Goal: Find specific page/section: Find specific page/section

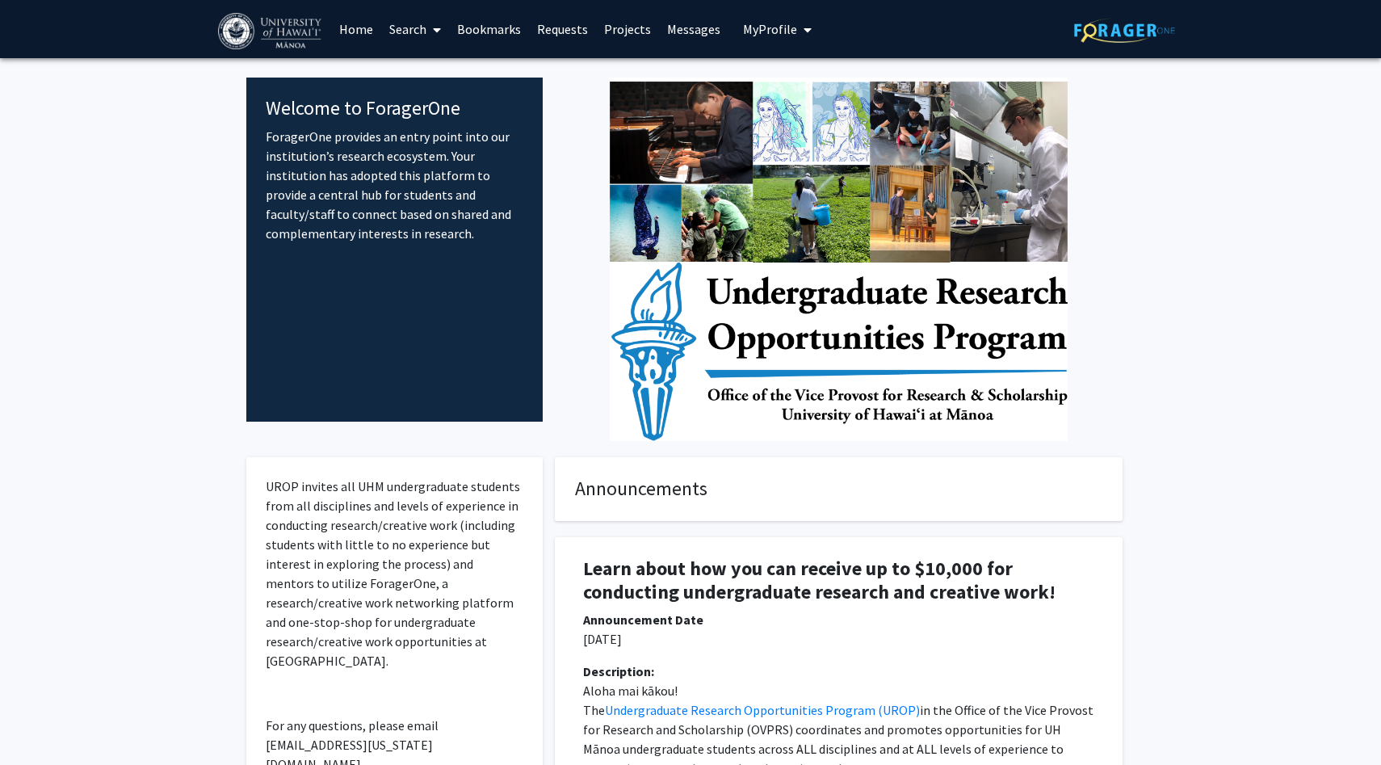
click at [417, 26] on link "Search" at bounding box center [415, 29] width 68 height 57
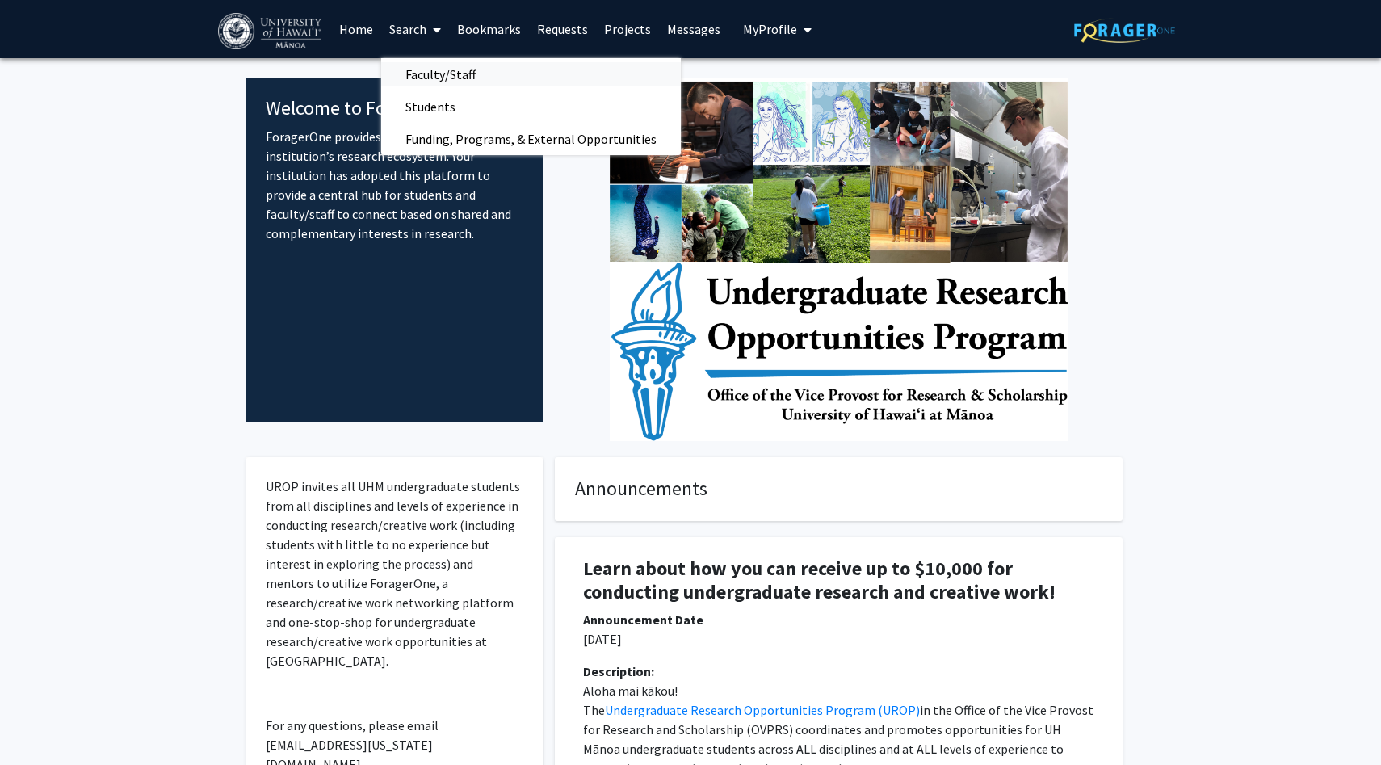
click at [459, 70] on span "Faculty/Staff" at bounding box center [440, 74] width 119 height 32
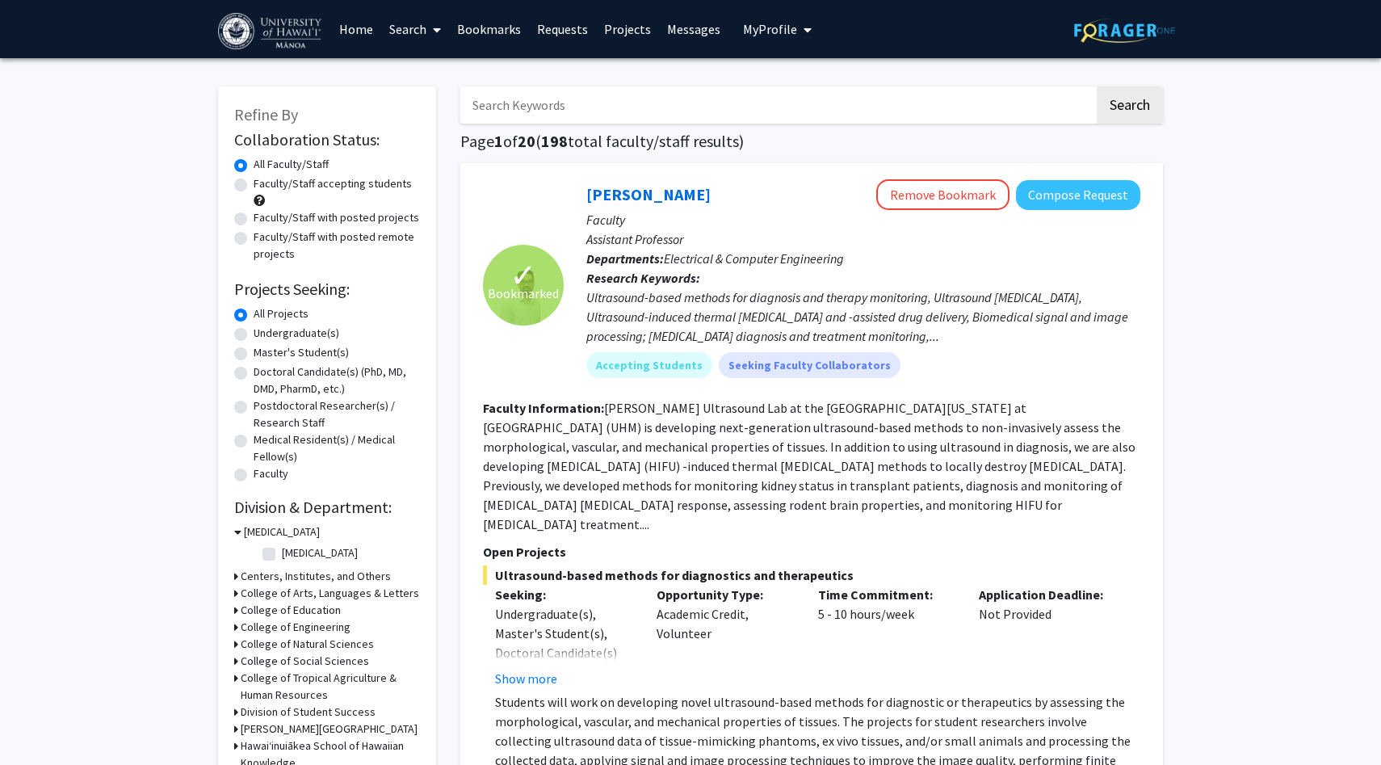
click at [480, 26] on link "Bookmarks" at bounding box center [489, 29] width 80 height 57
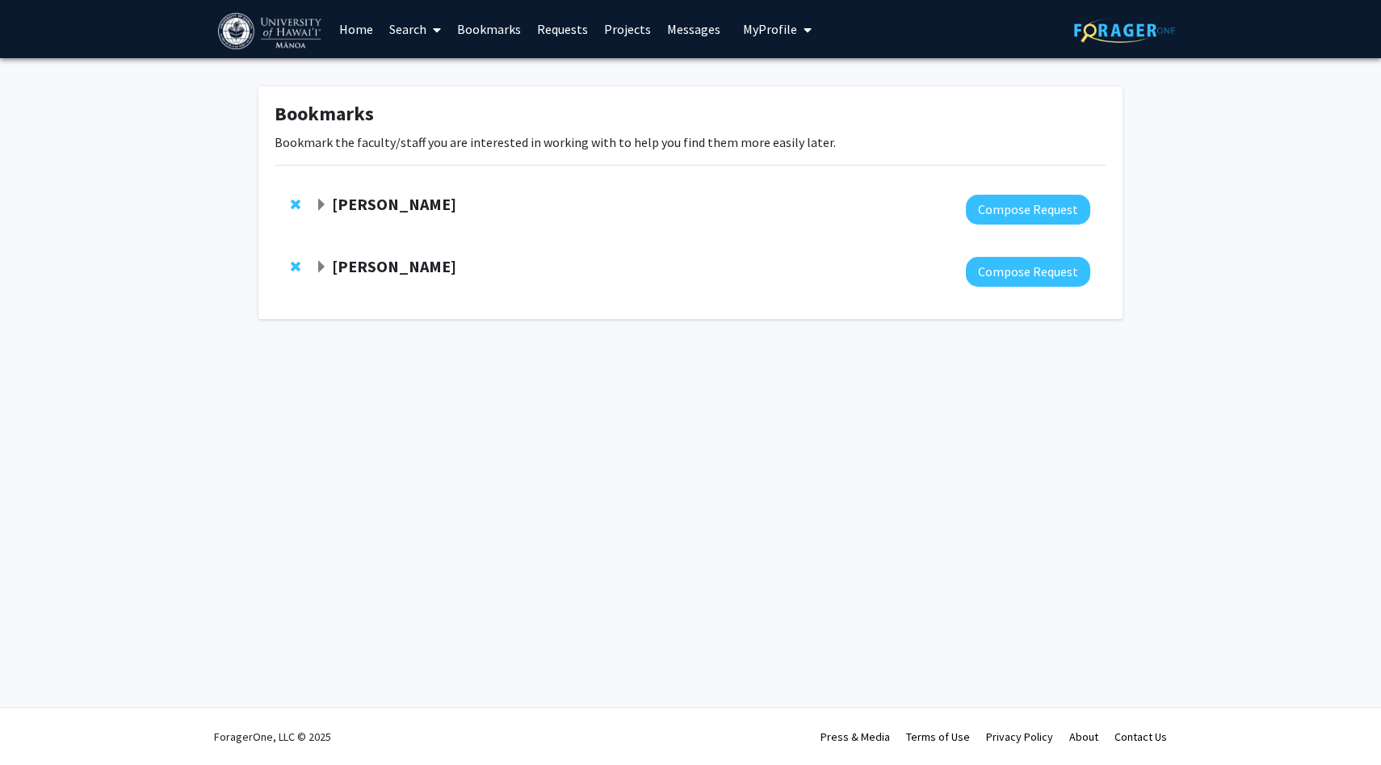
click at [357, 204] on strong "[PERSON_NAME]" at bounding box center [394, 204] width 124 height 20
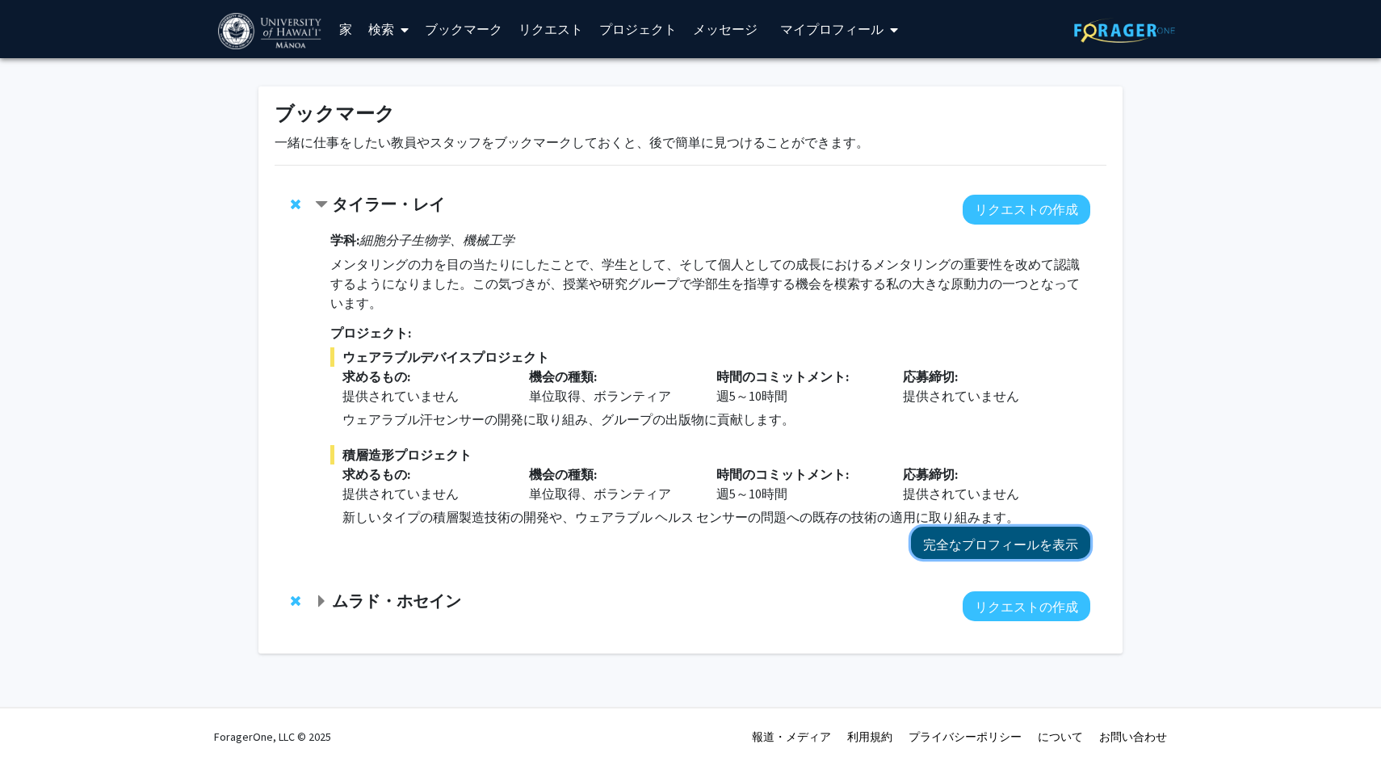
click at [1009, 557] on button "完全なプロフィールを表示" at bounding box center [1000, 542] width 179 height 32
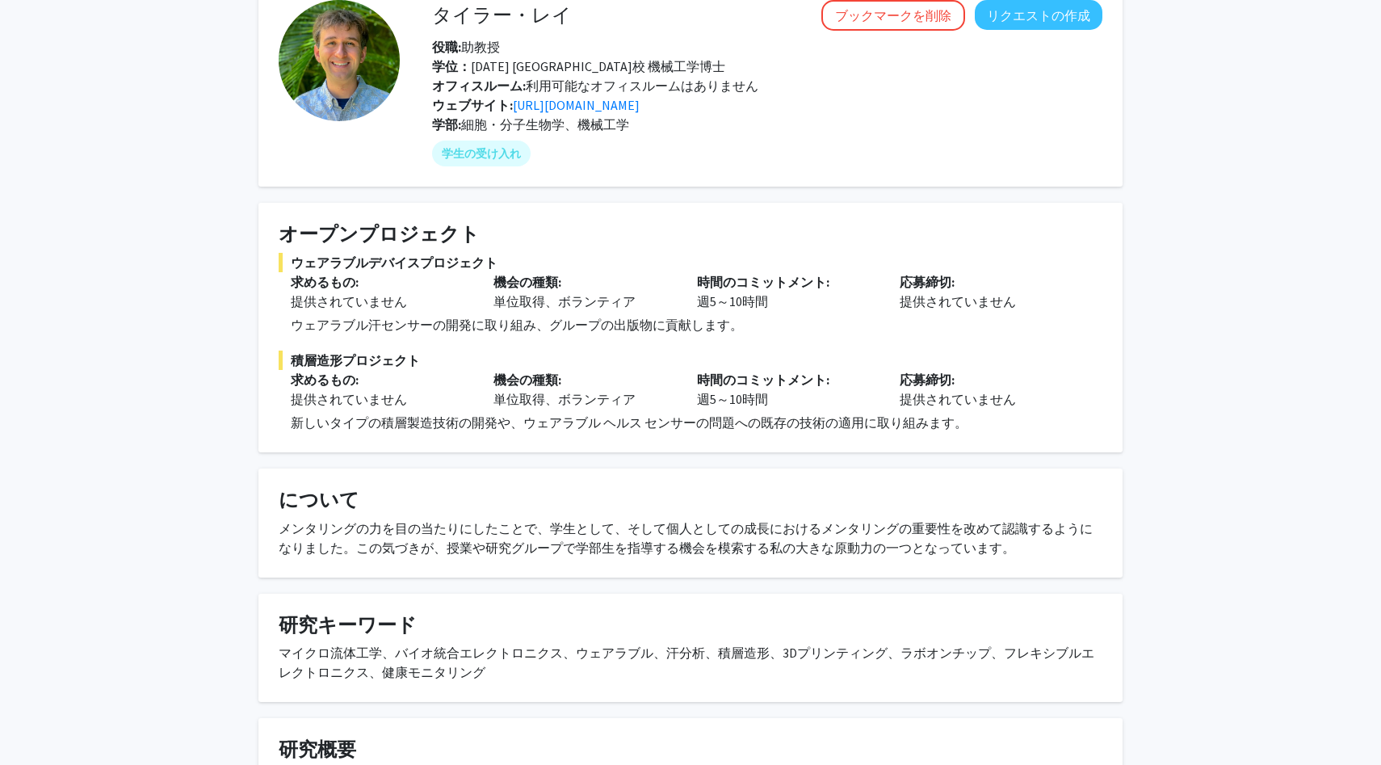
scroll to position [95, 0]
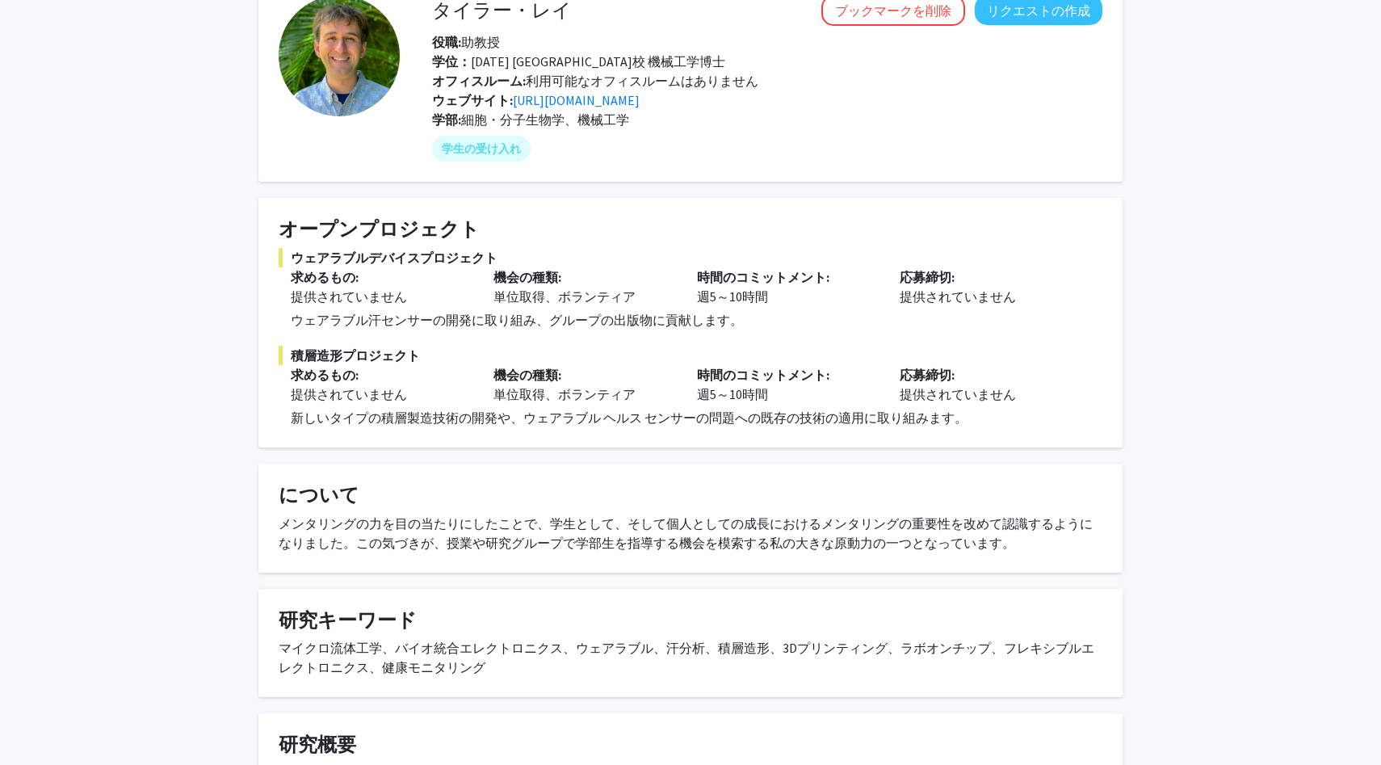
drag, startPoint x: 704, startPoint y: 445, endPoint x: 536, endPoint y: 430, distance: 168.6
click at [537, 430] on fg-card "オープンプロジェクト ウェアラブルデバイスプロジェクト 求めるもの: 提供されていません 機会の種類: 単位取得、ボランティア 時間のコミットメント: 週5～…" at bounding box center [690, 322] width 864 height 249
click at [536, 430] on fg-card "オープンプロジェクト ウェアラブルデバイスプロジェクト 求めるもの: 提供されていません 機会の種類: 単位取得、ボランティア 時間のコミットメント: 週5～…" at bounding box center [690, 322] width 864 height 249
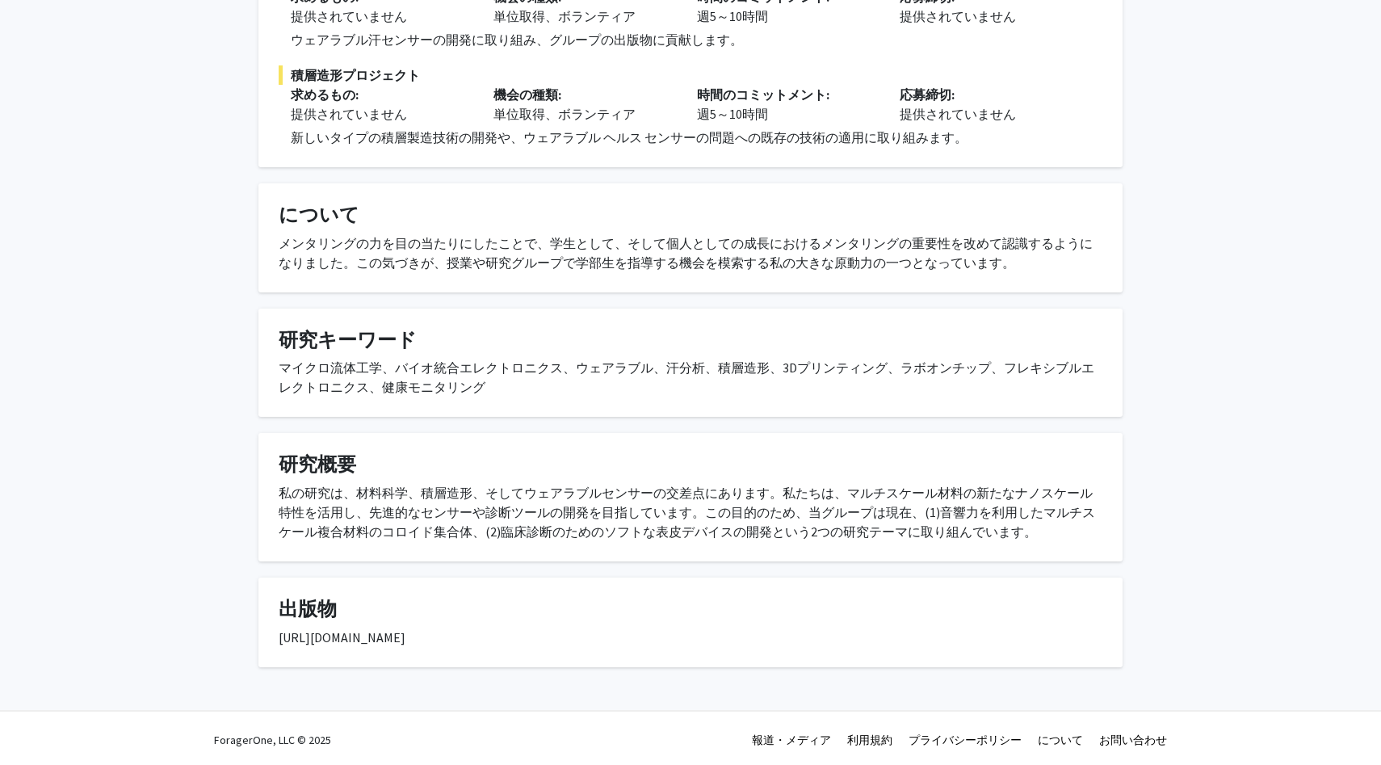
scroll to position [379, 0]
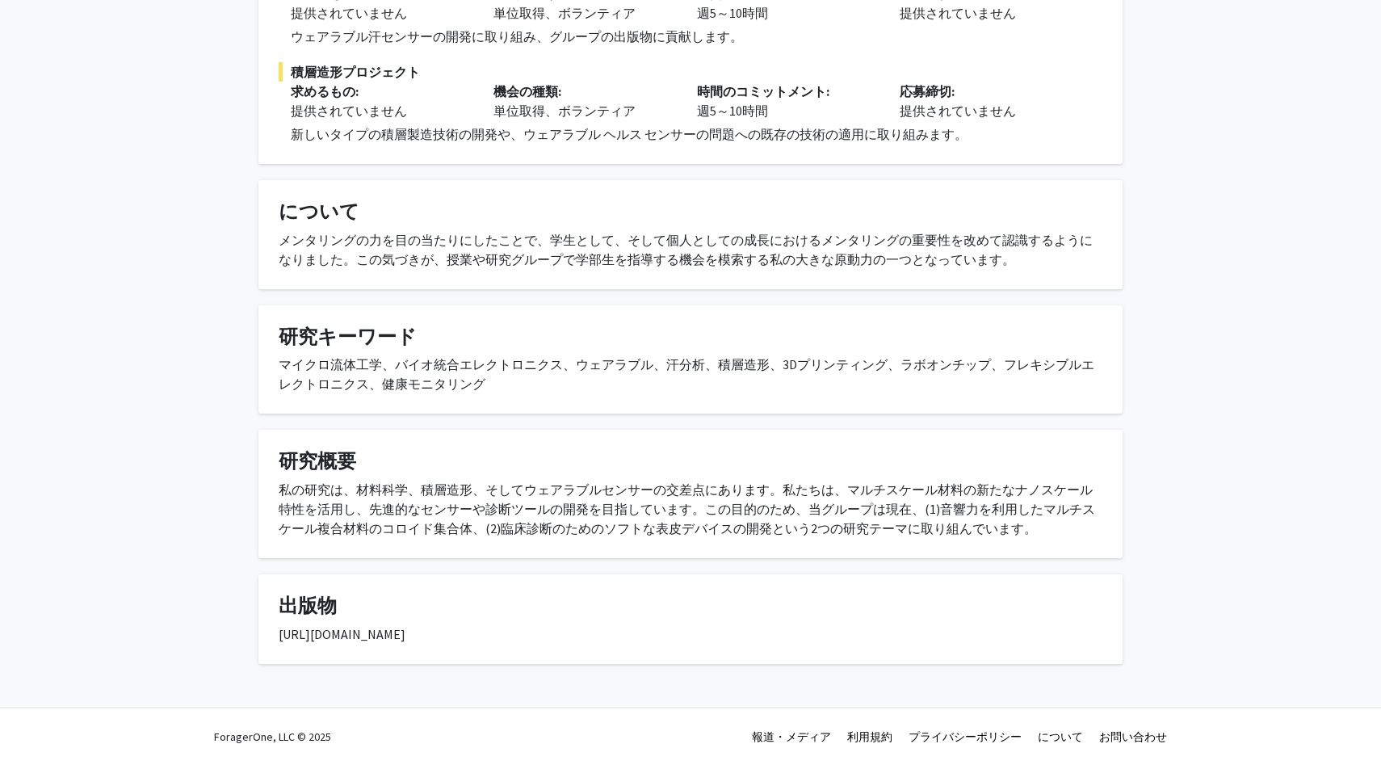
drag, startPoint x: 492, startPoint y: 487, endPoint x: 578, endPoint y: 459, distance: 90.6
click at [579, 459] on fg-card "研究概要 私の研究は、材料科学、積層造形、そしてウェアラブルセンサーの交差点にあります。私たちは、マルチスケール材料の新たなナノスケール特性を活用し、先進的な…" at bounding box center [690, 494] width 864 height 128
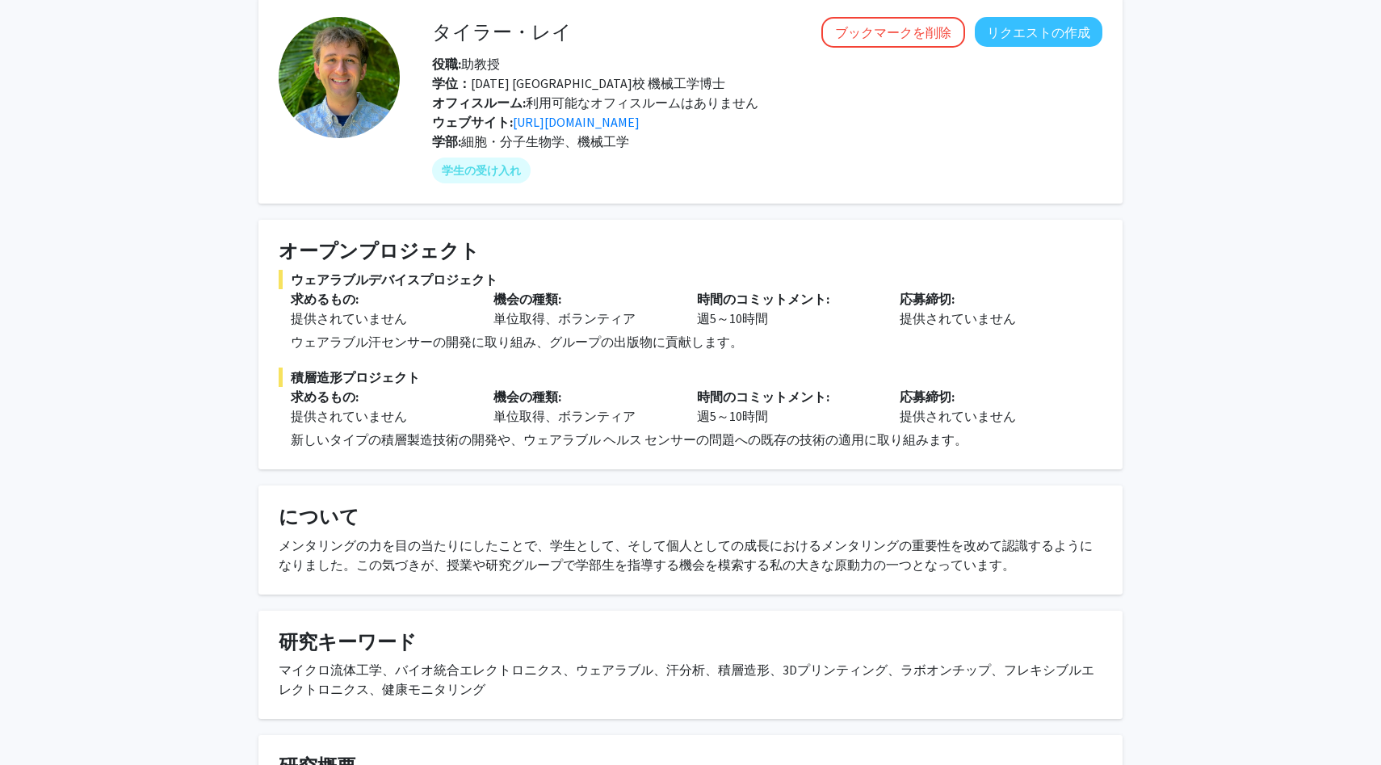
scroll to position [0, 0]
